Goal: Task Accomplishment & Management: Use online tool/utility

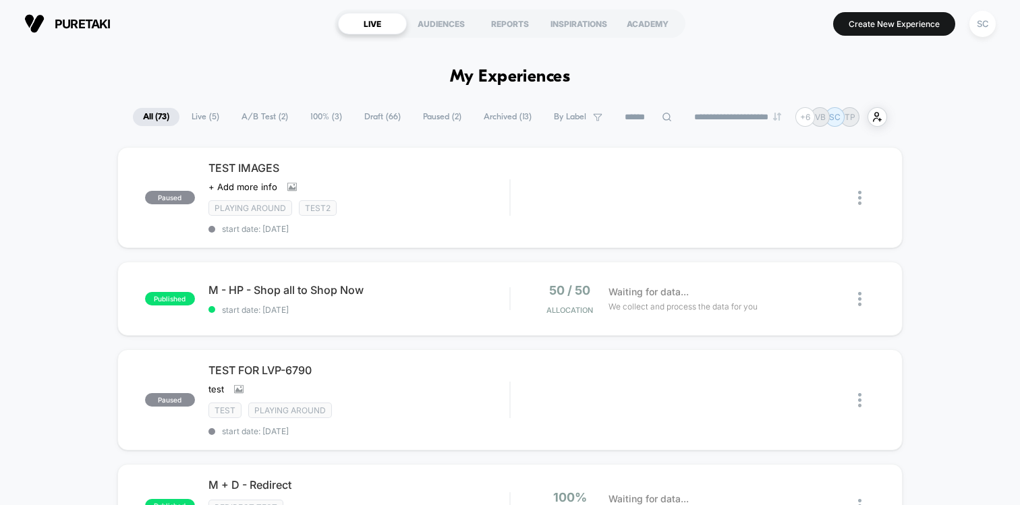
click at [985, 27] on div "Oops.. something went wrong... Oops.. something went wrong... Oops.. something …" at bounding box center [900, 41] width 216 height 59
click at [985, 27] on div "SC" at bounding box center [982, 24] width 26 height 26
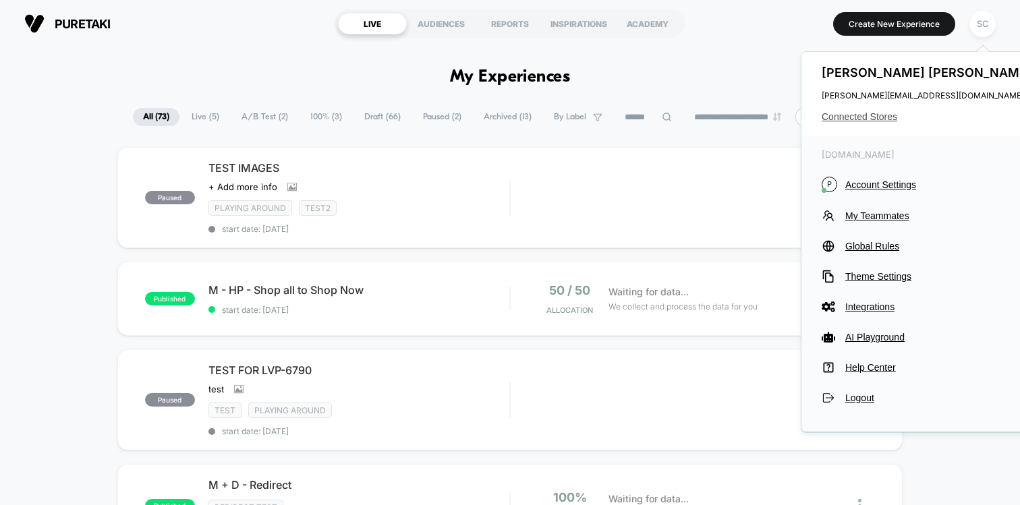
click at [847, 120] on span "Connected Stores" at bounding box center [927, 116] width 213 height 11
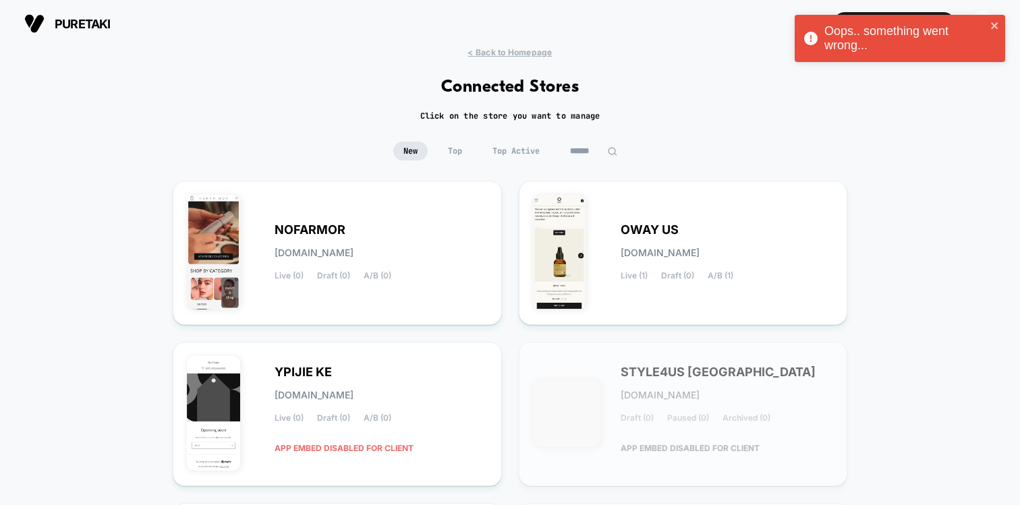
click at [583, 153] on input at bounding box center [593, 151] width 67 height 19
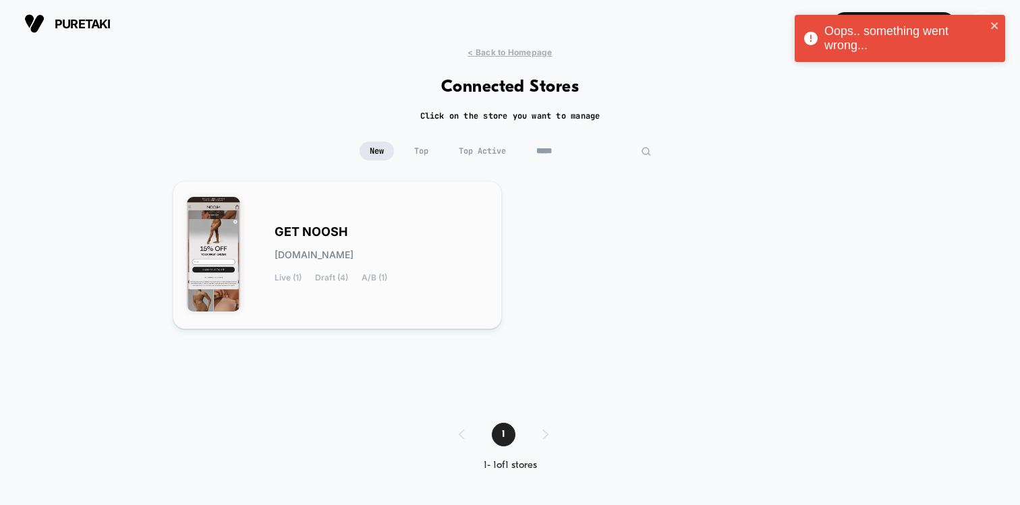
type input "*****"
click at [371, 242] on div "GET NOOSH [DOMAIN_NAME] Live (1) Draft (4) A/B (1)" at bounding box center [380, 254] width 213 height 55
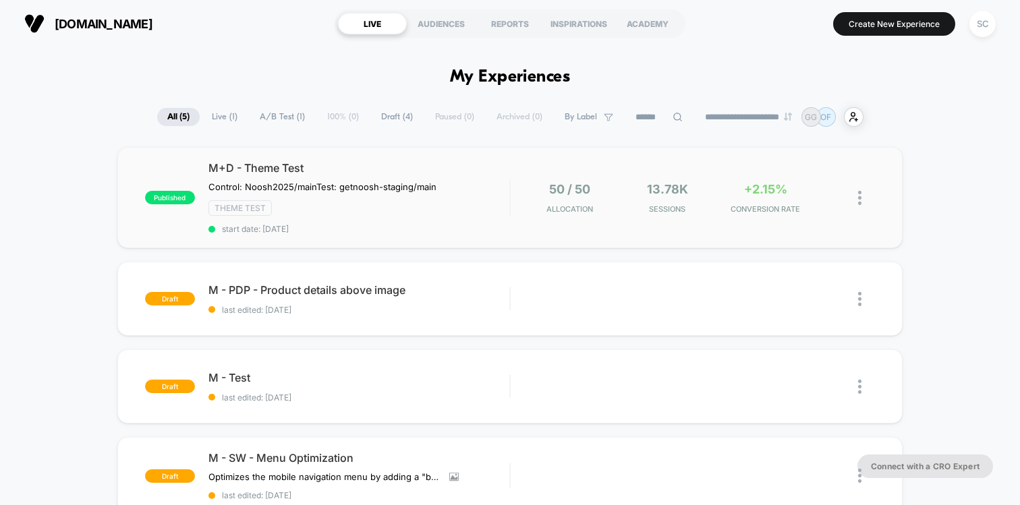
click at [472, 157] on div "published M+D - Theme Test Control: Noosh2025/main Test: getnoosh-staging/main …" at bounding box center [509, 197] width 785 height 101
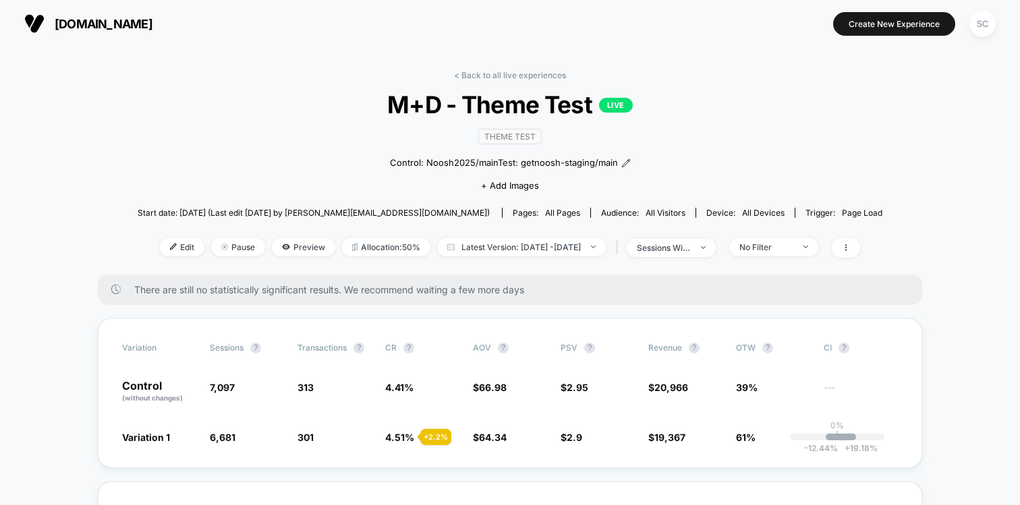
scroll to position [88, 0]
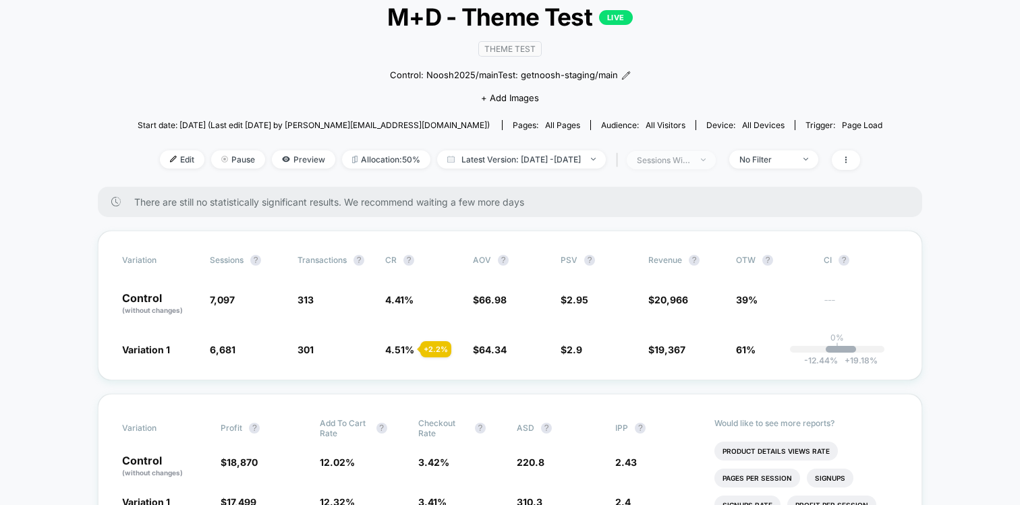
click at [683, 161] on div "sessions with impression" at bounding box center [664, 160] width 54 height 10
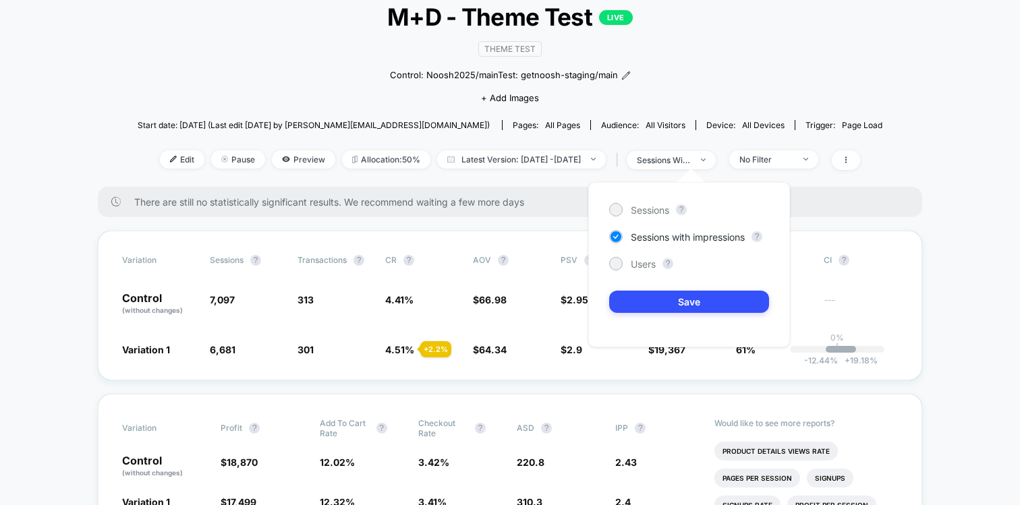
click at [721, 144] on div "< Back to all live experiences M+D - Theme Test LIVE Theme Test Control: Noosh2…" at bounding box center [510, 84] width 745 height 204
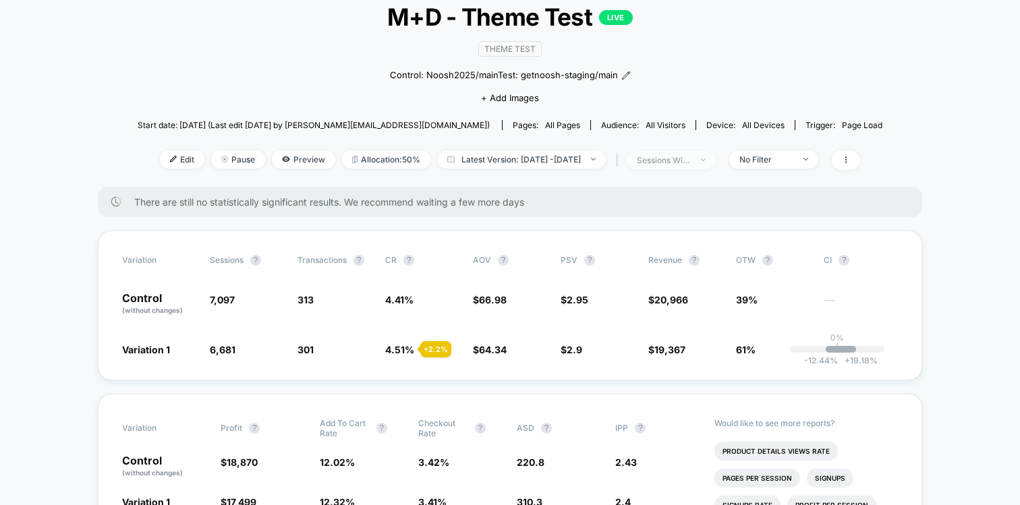
click at [696, 165] on span "sessions with impression" at bounding box center [671, 160] width 89 height 18
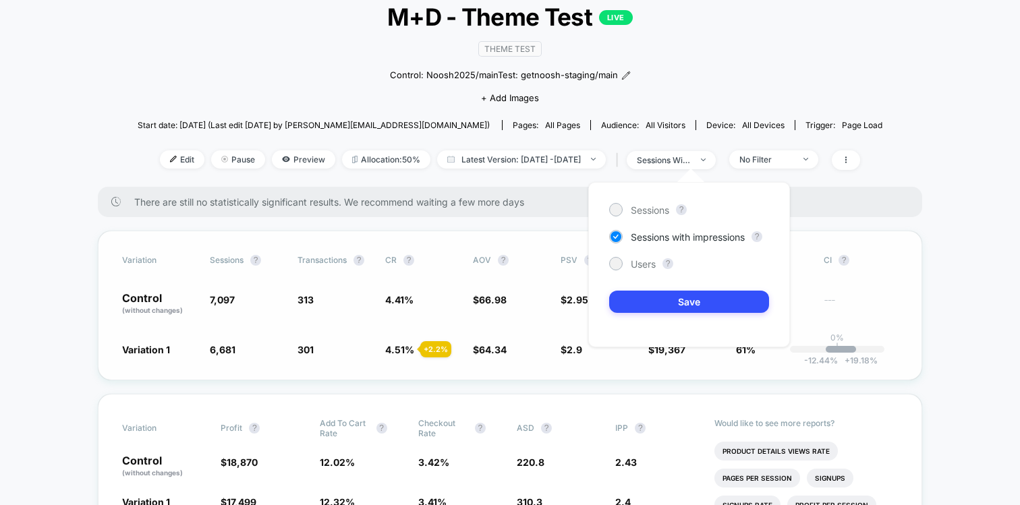
click at [898, 273] on div "Variation Sessions ? Transactions ? CR ? AOV ? PSV ? Revenue ? OTW ? CI ? Contr…" at bounding box center [510, 306] width 824 height 150
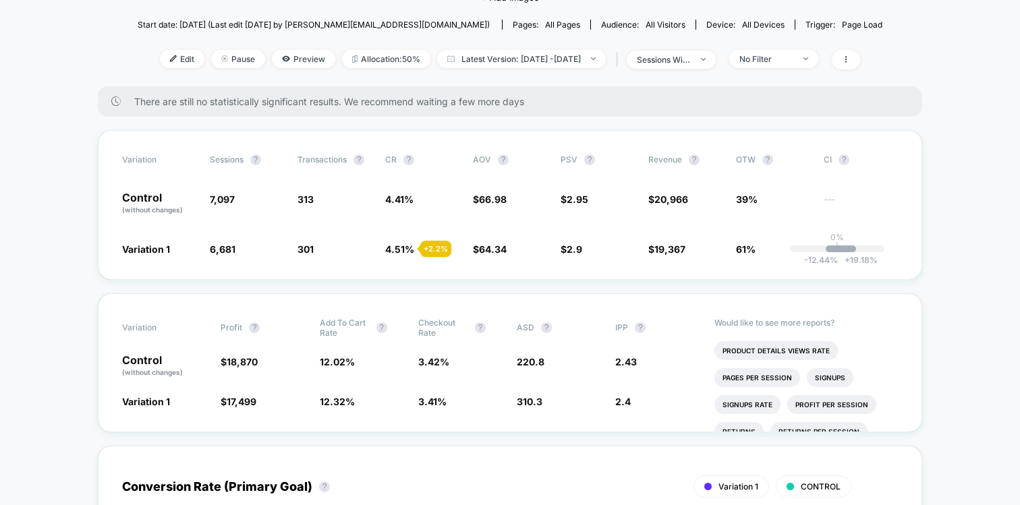
scroll to position [198, 0]
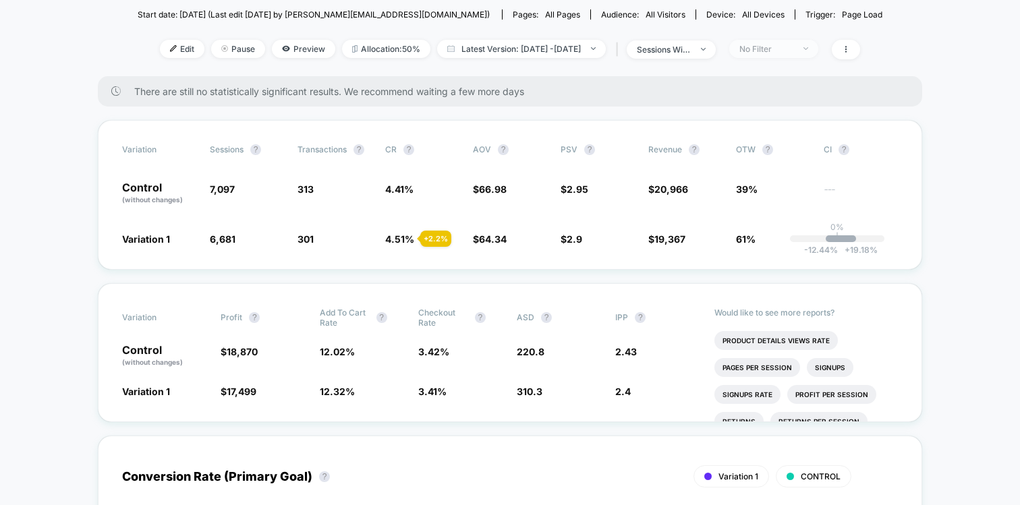
click at [818, 48] on span "No Filter" at bounding box center [773, 49] width 89 height 18
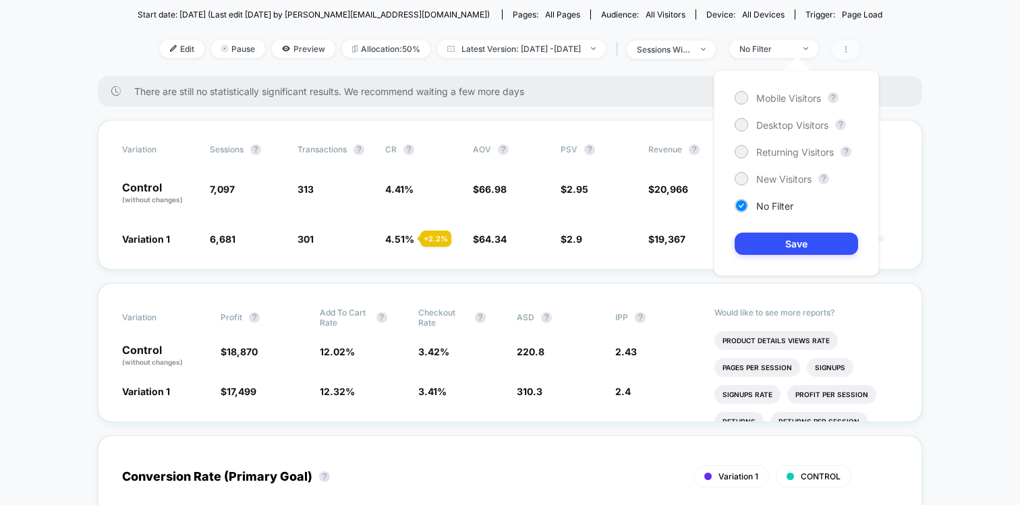
click at [860, 40] on span at bounding box center [846, 50] width 28 height 20
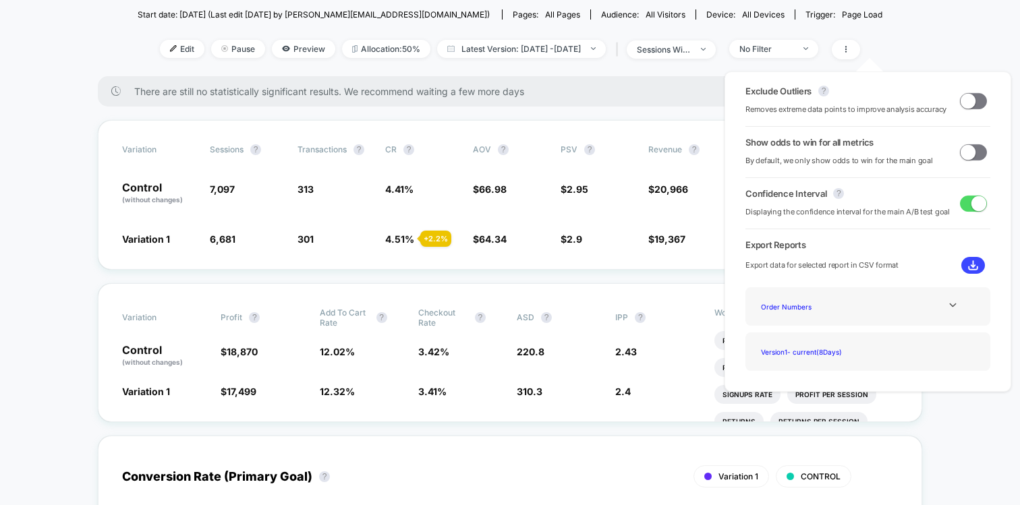
click at [967, 103] on span at bounding box center [967, 100] width 15 height 15
click at [964, 152] on span at bounding box center [967, 151] width 15 height 15
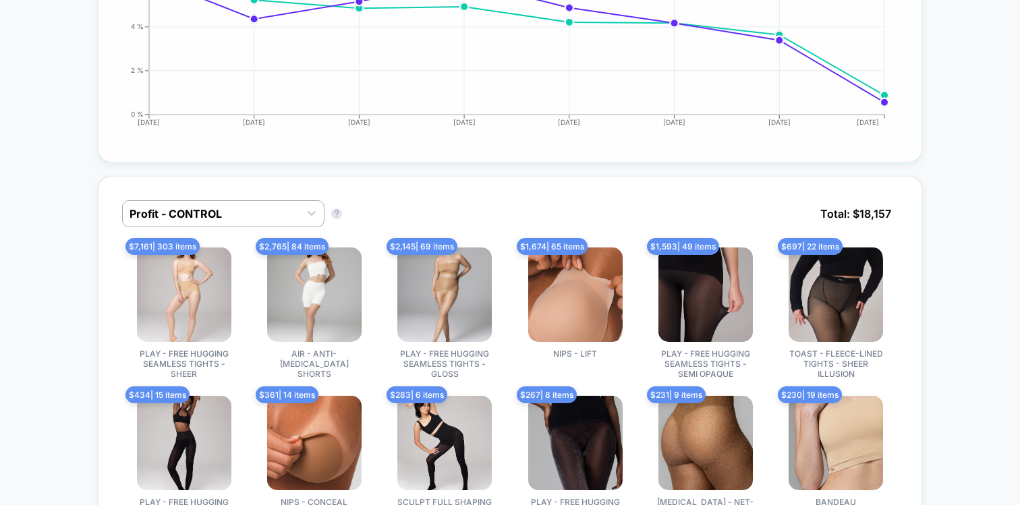
scroll to position [805, 0]
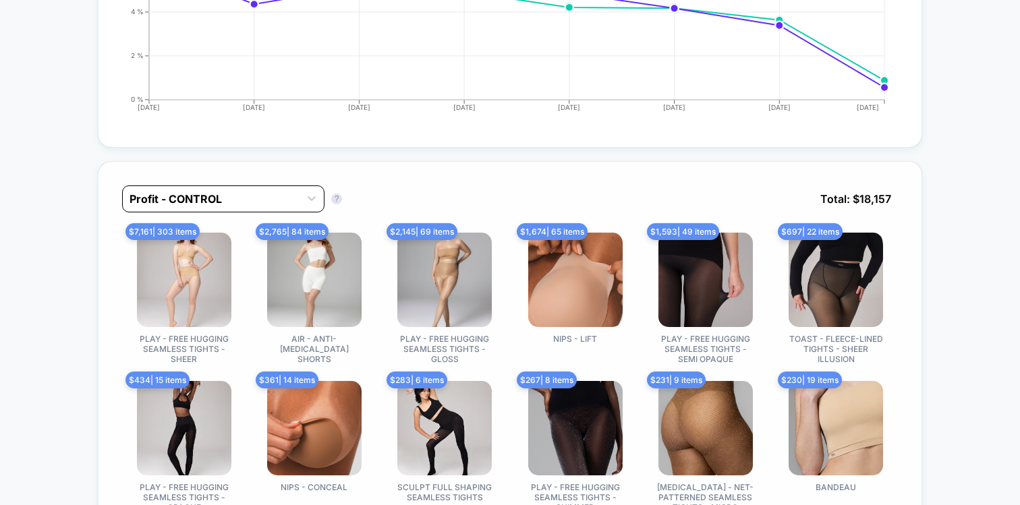
click at [290, 196] on div at bounding box center [210, 199] width 163 height 16
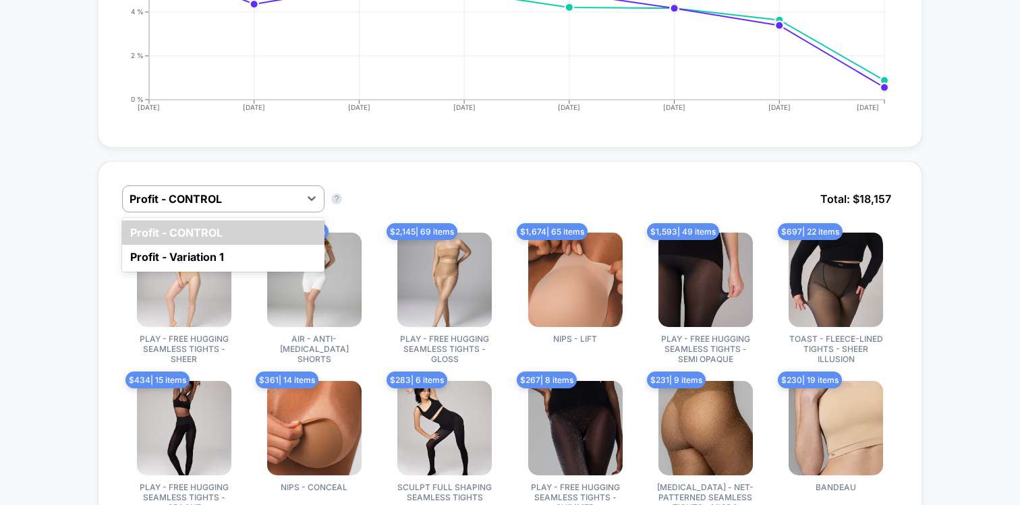
click at [402, 206] on div "option Profit - CONTROL focused, 1 of 2. 2 results available. Use Up and Down t…" at bounding box center [510, 208] width 776 height 47
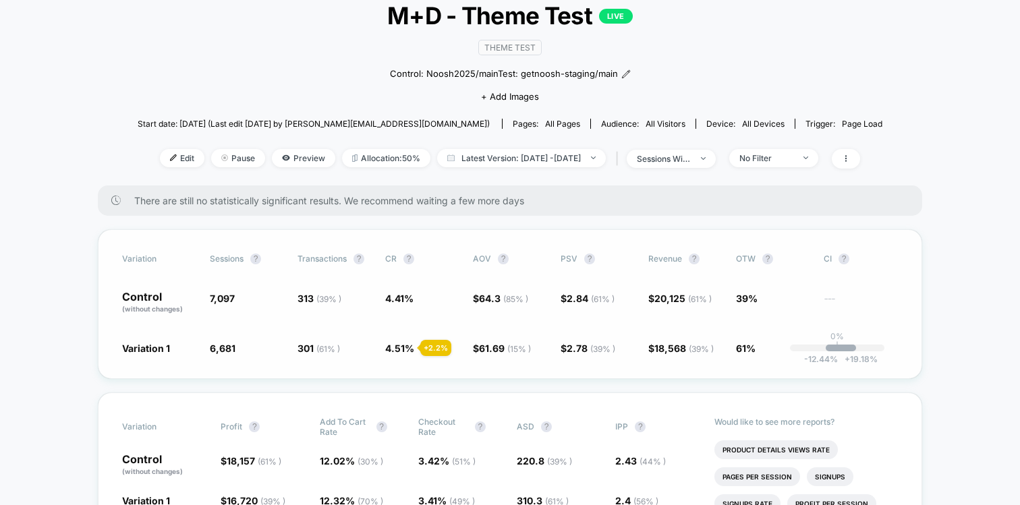
scroll to position [90, 0]
click at [786, 148] on span "No Filter" at bounding box center [773, 157] width 89 height 18
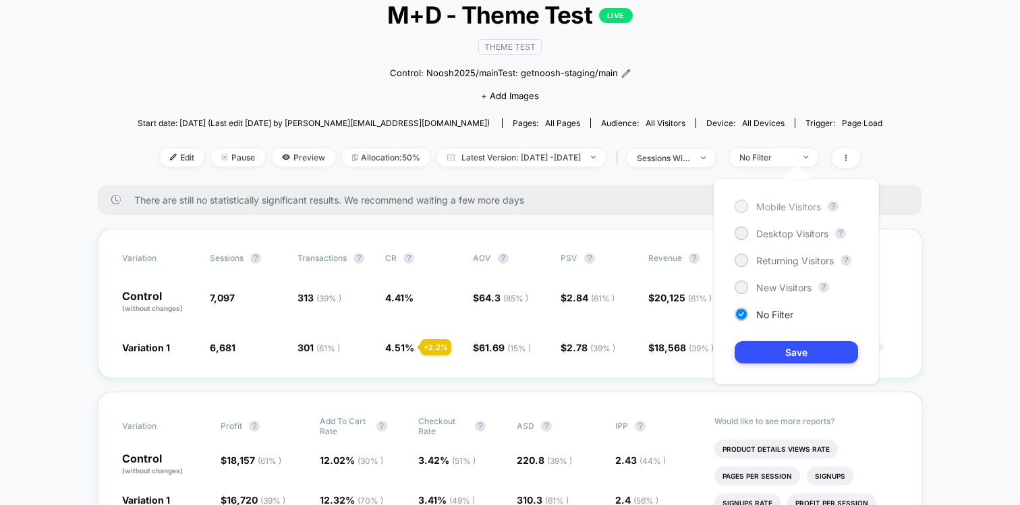
click at [759, 209] on span "Mobile Visitors" at bounding box center [788, 206] width 65 height 11
click at [770, 347] on button "Save" at bounding box center [795, 352] width 123 height 22
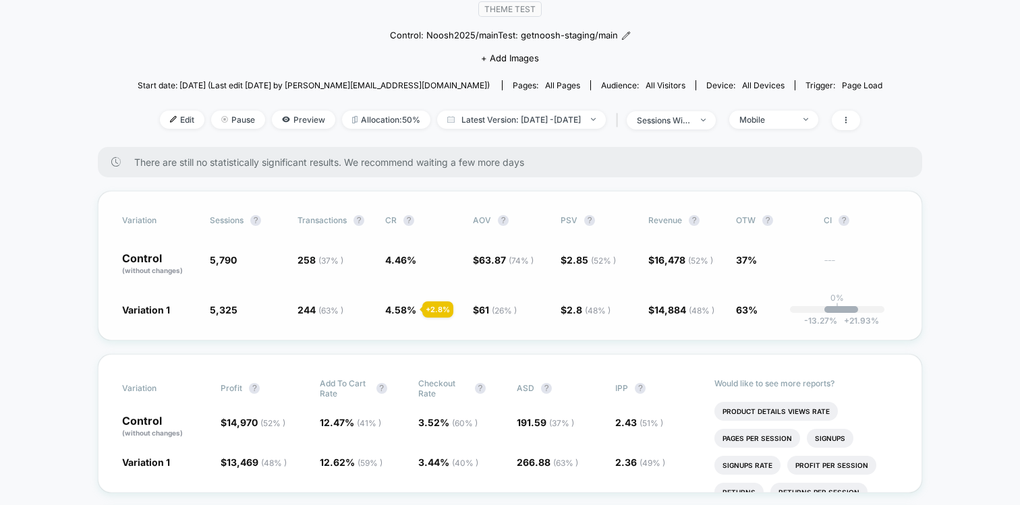
scroll to position [129, 0]
click at [793, 113] on div "Mobile" at bounding box center [766, 118] width 54 height 10
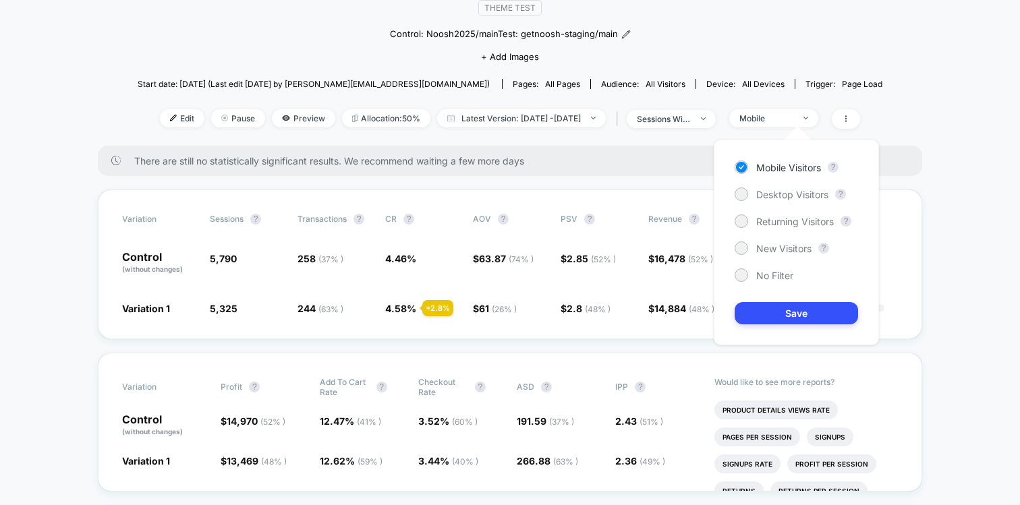
click at [763, 202] on div "Mobile Visitors ? Desktop Visitors ? Returning Visitors ? New Visitors ? No Fil…" at bounding box center [796, 243] width 165 height 206
click at [765, 197] on span "Desktop Visitors" at bounding box center [792, 194] width 72 height 11
click at [754, 316] on button "Save" at bounding box center [795, 313] width 123 height 22
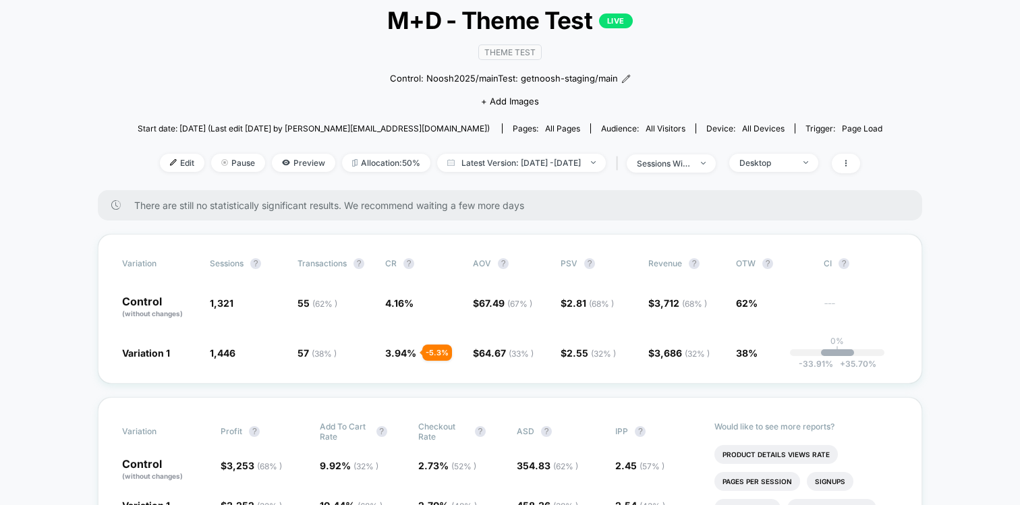
scroll to position [83, 0]
